Goal: Find specific page/section: Find specific page/section

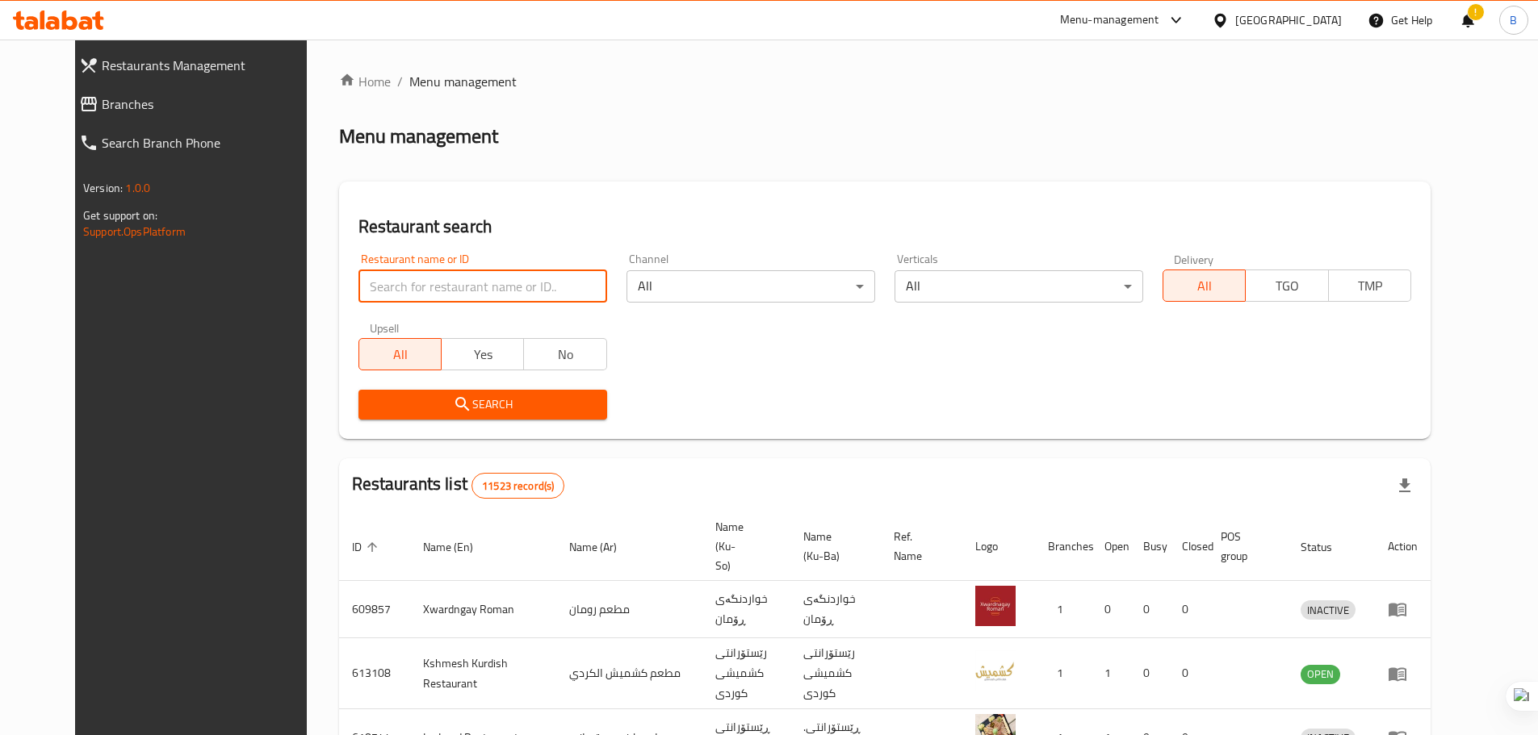
click at [449, 284] on input "search" at bounding box center [482, 286] width 249 height 32
type input "hardees"
click button "Search" at bounding box center [482, 405] width 249 height 30
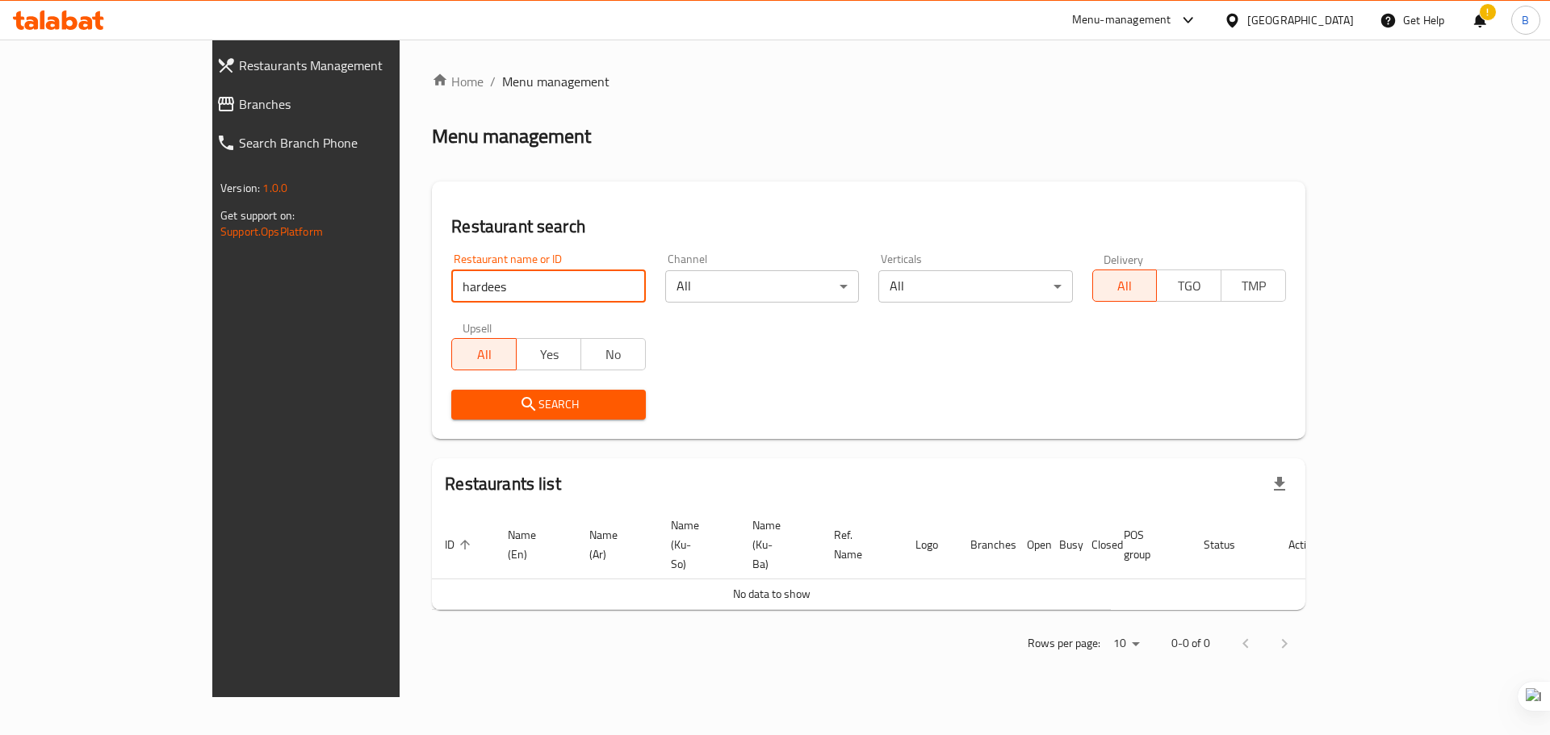
click at [579, 287] on input "hardees" at bounding box center [548, 286] width 194 height 32
click at [574, 283] on input "hardees" at bounding box center [548, 286] width 194 height 32
click at [574, 283] on input "search" at bounding box center [548, 286] width 194 height 32
paste input "Hardee's, Majidi mall"
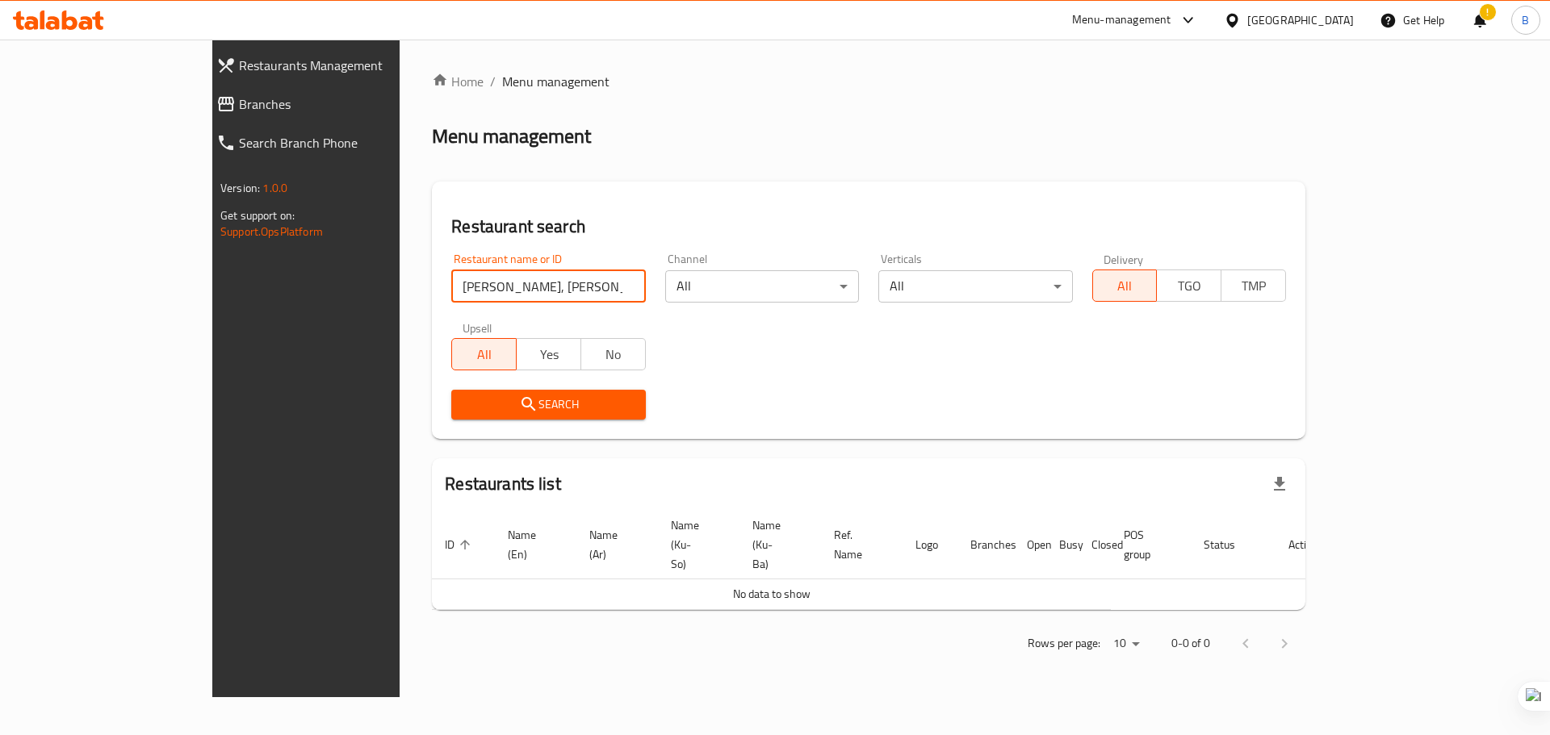
click button "Search" at bounding box center [548, 405] width 194 height 30
drag, startPoint x: 452, startPoint y: 285, endPoint x: 376, endPoint y: 295, distance: 76.5
click at [451, 295] on input "Hardee's, Majidi mall" at bounding box center [548, 286] width 194 height 32
type input "Hardee's"
click button "Search" at bounding box center [548, 405] width 194 height 30
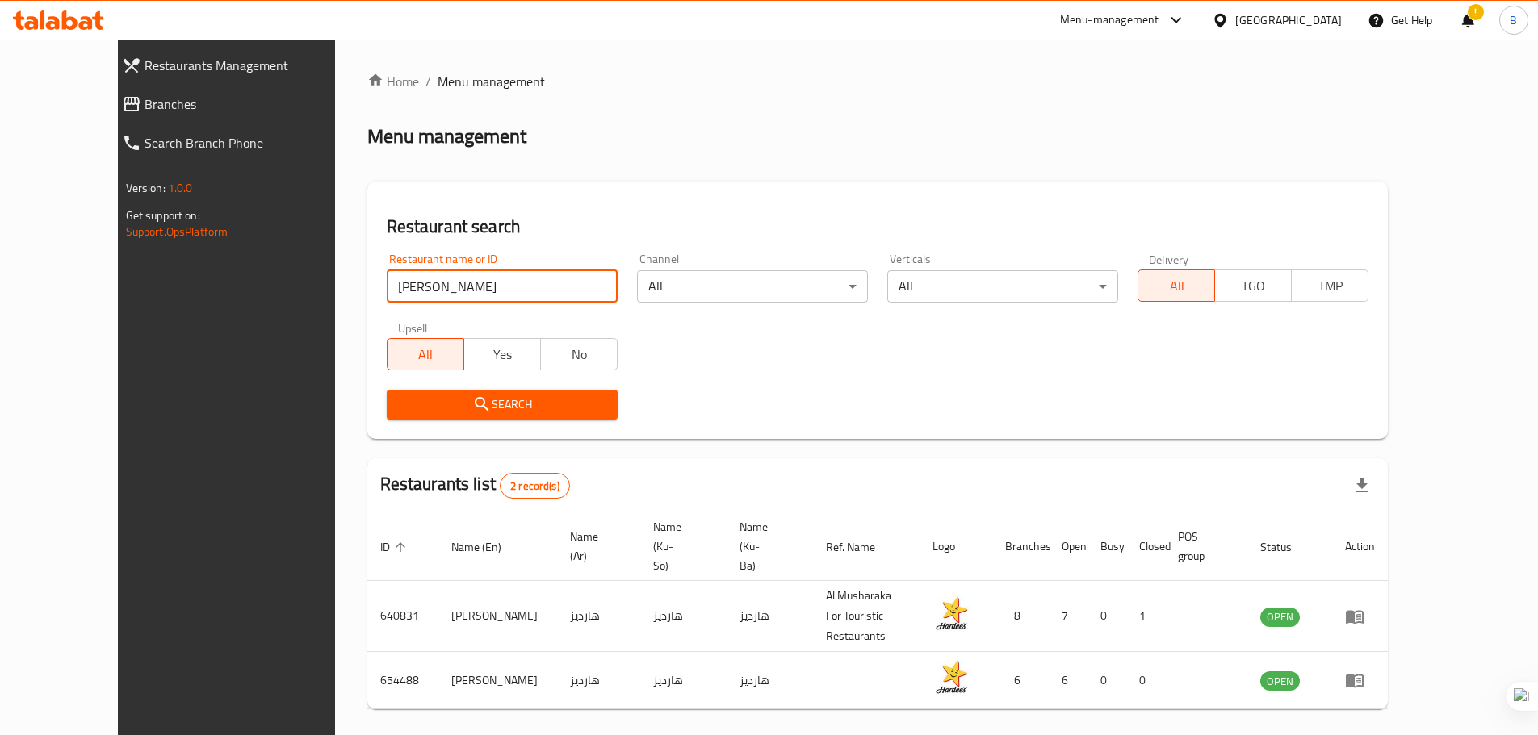
click at [572, 284] on input "Hardee's" at bounding box center [502, 286] width 231 height 32
paste input "4MN4H1"
type input "4MN4H1"
click button "Search" at bounding box center [502, 405] width 231 height 30
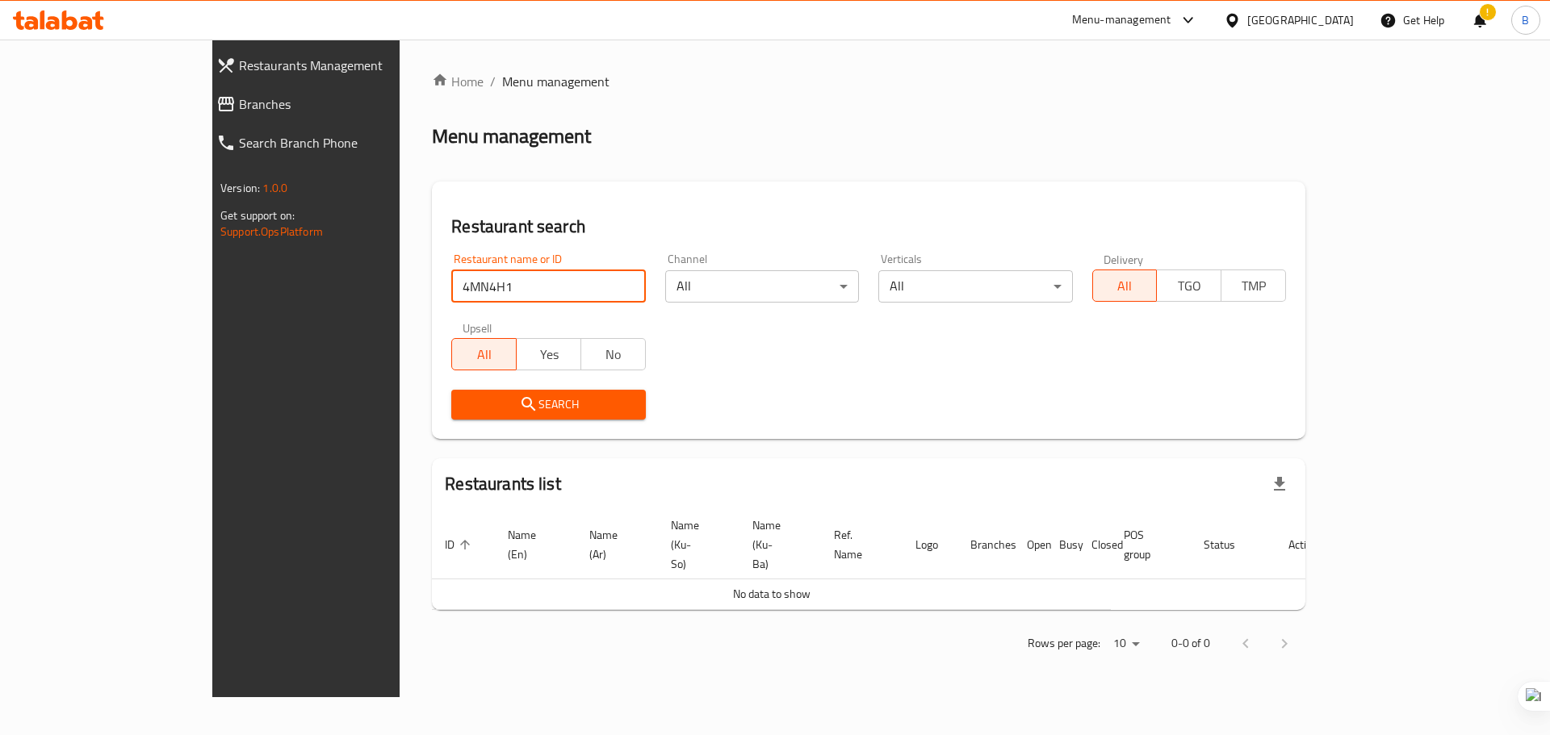
click at [573, 287] on input "4MN4H1" at bounding box center [548, 286] width 194 height 32
click at [239, 102] on span "Branches" at bounding box center [349, 103] width 220 height 19
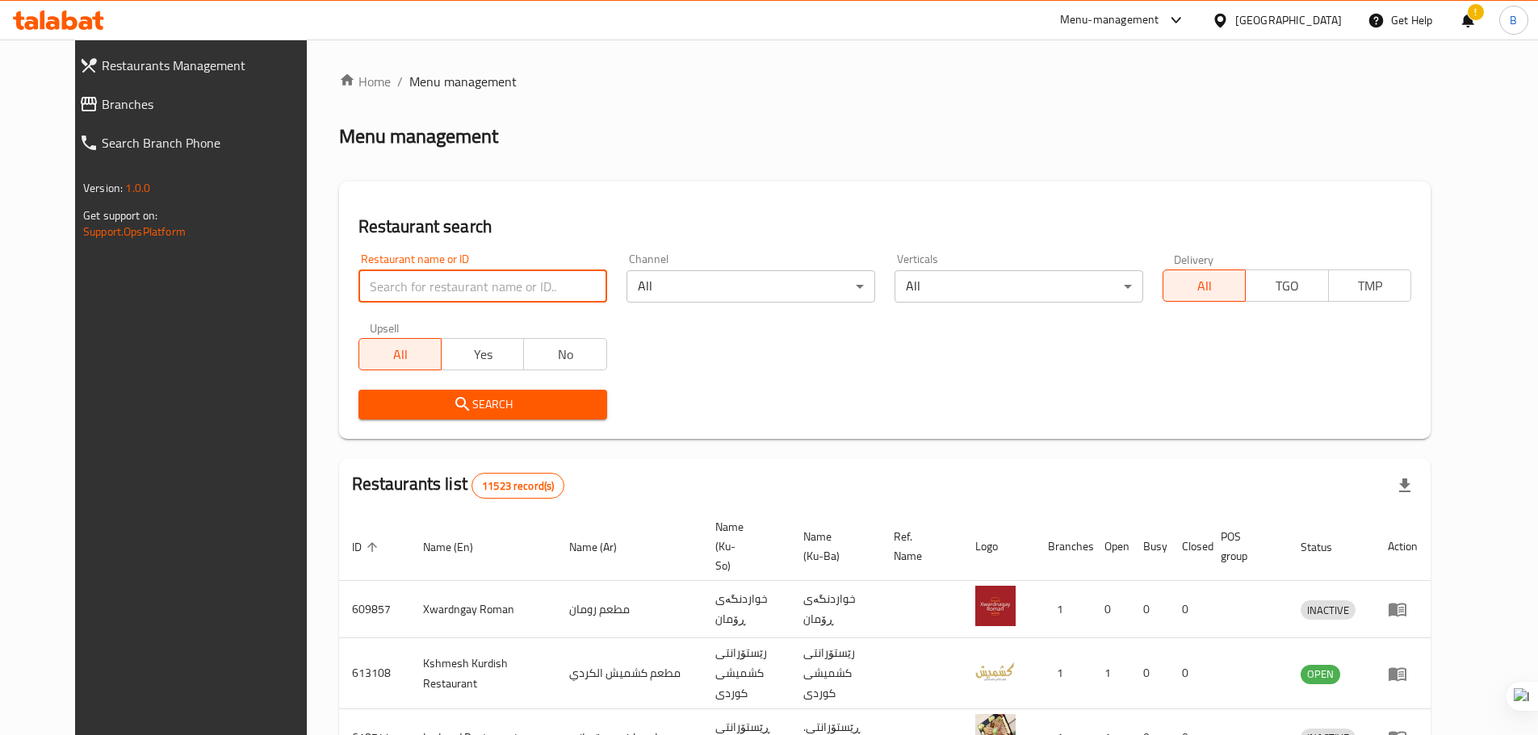
click at [404, 283] on input "search" at bounding box center [482, 286] width 249 height 32
paste input "777050"
type input "777050"
click button "Search" at bounding box center [482, 405] width 249 height 30
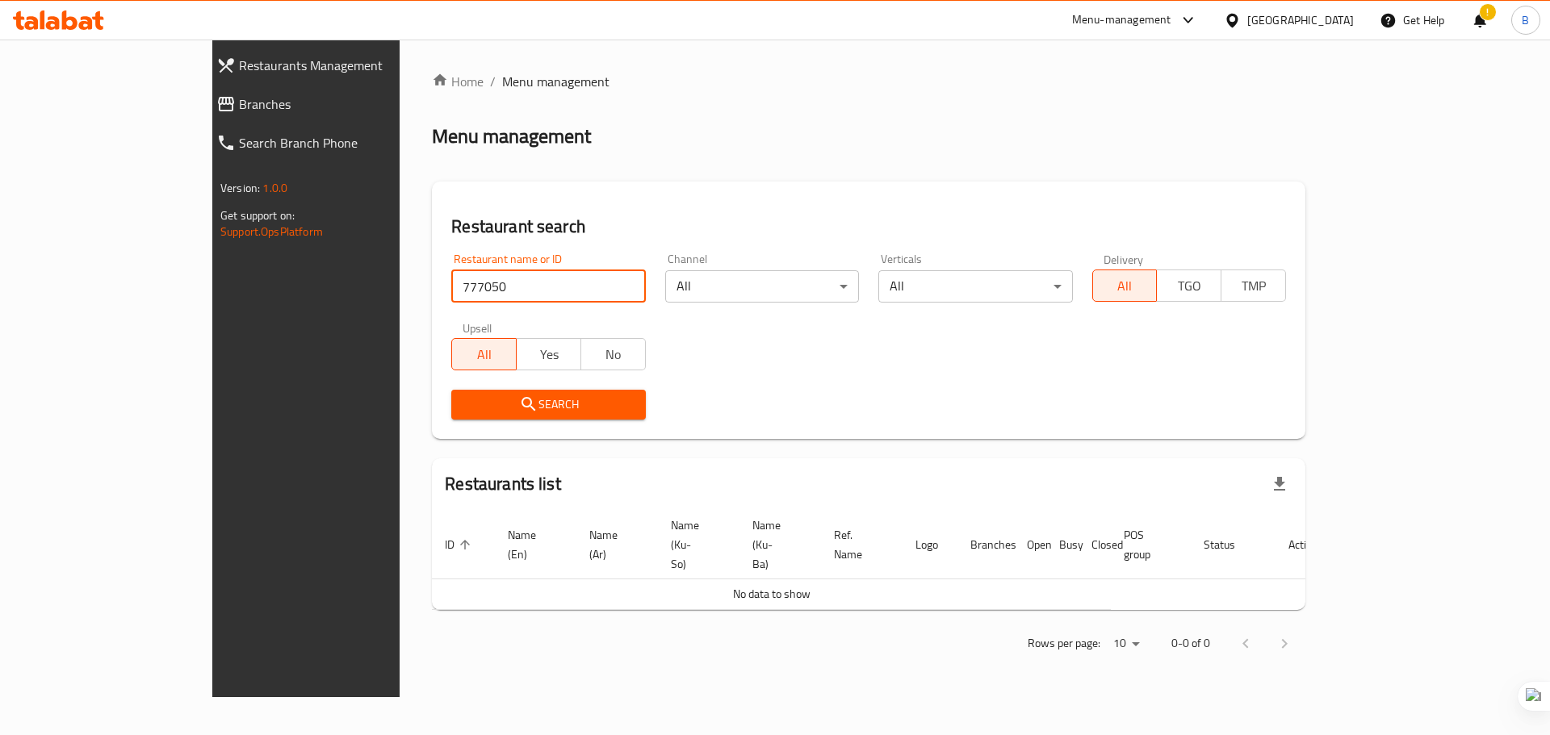
click at [239, 73] on span "Restaurants Management" at bounding box center [349, 65] width 220 height 19
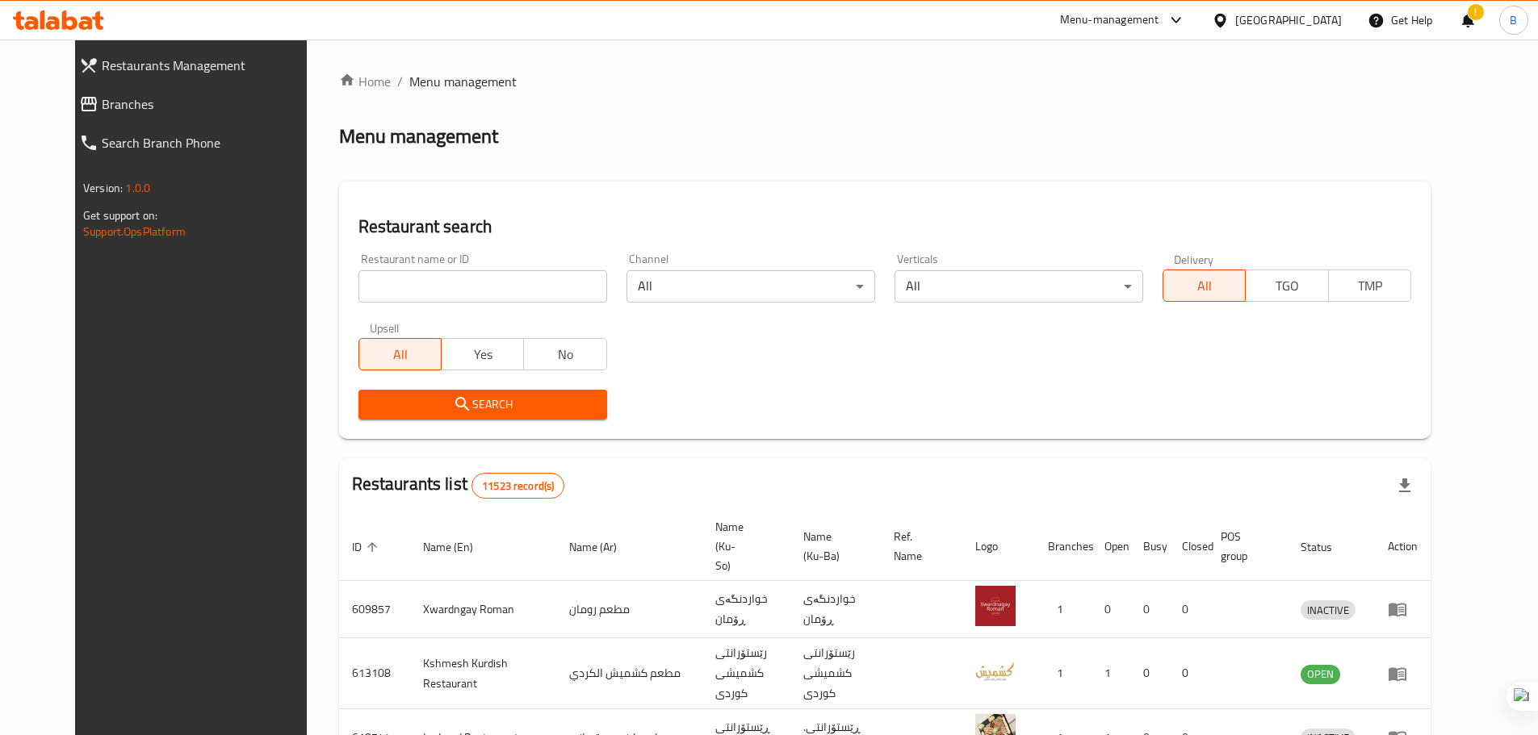
click at [1159, 20] on div "Menu-management" at bounding box center [1109, 19] width 99 height 19
click at [1159, 16] on div "Menu-management" at bounding box center [1109, 19] width 99 height 19
click at [1112, 132] on div "Restaurant-Management" at bounding box center [1108, 141] width 127 height 18
